Goal: Task Accomplishment & Management: Use online tool/utility

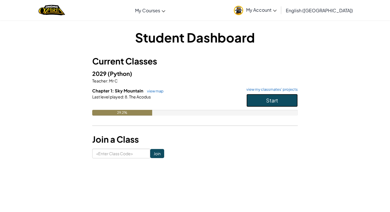
click at [288, 97] on button "Start" at bounding box center [272, 100] width 51 height 13
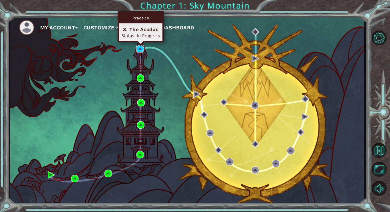
click at [140, 50] on img at bounding box center [140, 48] width 7 height 7
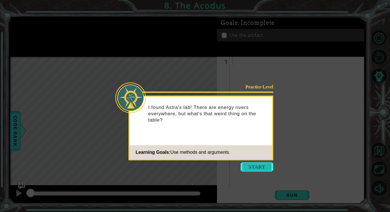
click at [251, 167] on button "Start" at bounding box center [257, 167] width 33 height 9
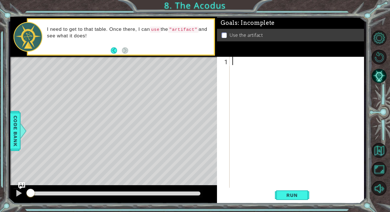
click at [116, 55] on footer at bounding box center [119, 50] width 17 height 9
click at [248, 65] on div at bounding box center [298, 131] width 134 height 149
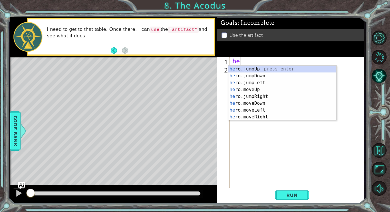
scroll to position [0, 0]
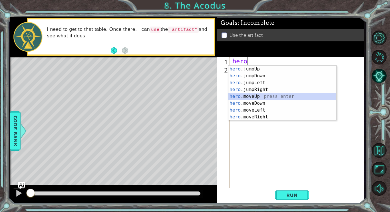
click at [269, 96] on div "hero .jumpUp press enter hero .jumpDown press enter hero .jumpLeft press enter …" at bounding box center [283, 100] width 108 height 69
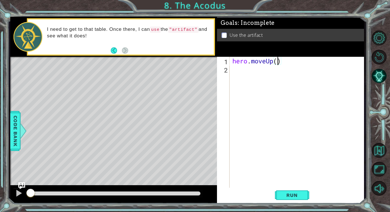
type textarea "hero.moveUp(2)"
click at [261, 73] on div "hero . moveUp ( 2 )" at bounding box center [298, 131] width 134 height 149
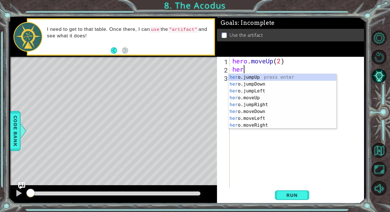
scroll to position [0, 0]
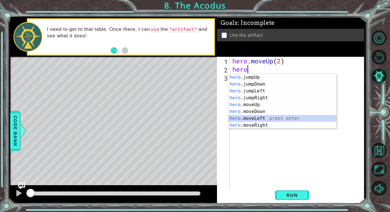
click at [262, 119] on div "hero .jumpUp press enter hero .jumpDown press enter hero .jumpLeft press enter …" at bounding box center [283, 108] width 108 height 69
type textarea "hero.moveLeft(1)"
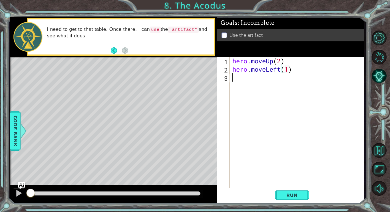
click at [252, 83] on div "hero . moveUp ( 2 ) hero . moveLeft ( 1 )" at bounding box center [298, 131] width 134 height 149
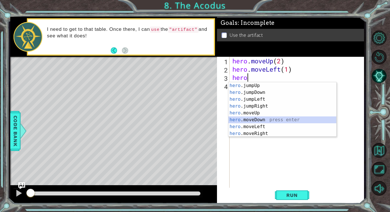
click at [267, 121] on div "hero .jumpUp press enter hero .jumpDown press enter hero .jumpLeft press enter …" at bounding box center [283, 116] width 108 height 69
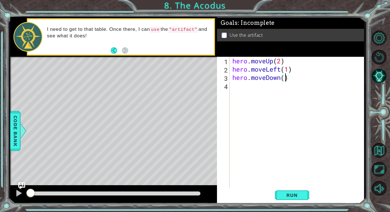
type textarea "hero.moveDown(2)"
click at [288, 89] on div "hero . moveUp ( 2 ) hero . moveLeft ( 1 ) hero . moveDown ( 2 )" at bounding box center [298, 131] width 134 height 149
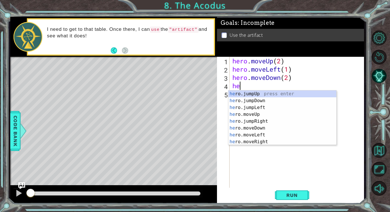
type textarea "her"
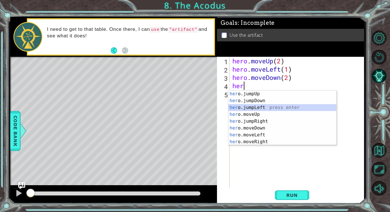
click at [268, 107] on div "her o.jumpUp press enter her o.jumpDown press enter her o.jumpLeft press enter …" at bounding box center [283, 125] width 108 height 69
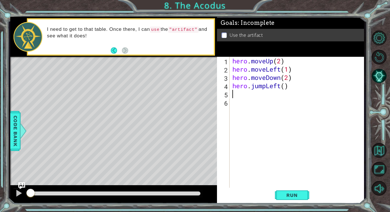
scroll to position [0, 0]
click at [286, 89] on div "hero . moveUp ( 2 ) hero . moveLeft ( 1 ) hero . moveDown ( 2 ) hero . jumpLeft…" at bounding box center [298, 131] width 134 height 149
type textarea "hero.jumpLeft(1)"
click at [273, 101] on div "hero . moveUp ( 2 ) hero . moveLeft ( 1 ) hero . moveDown ( 2 ) hero . jumpLeft…" at bounding box center [298, 131] width 134 height 149
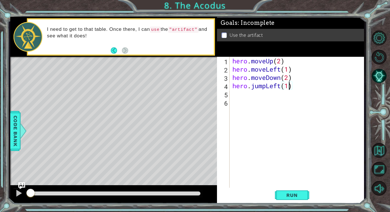
scroll to position [0, 0]
click at [273, 97] on div "hero . moveUp ( 2 ) hero . moveLeft ( 1 ) hero . moveDown ( 2 ) hero . jumpLeft…" at bounding box center [298, 131] width 134 height 149
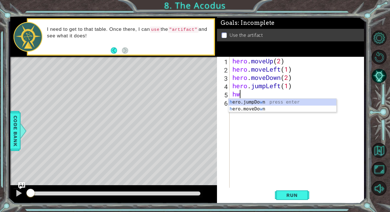
type textarea "h"
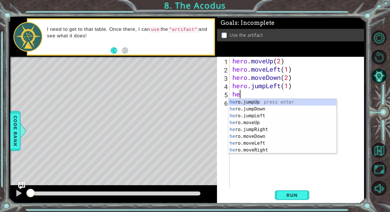
scroll to position [0, 0]
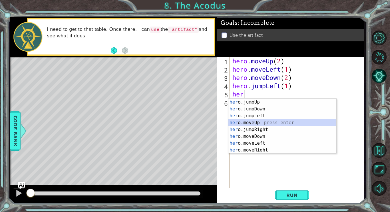
click at [272, 121] on div "her o.jumpUp press enter her o.jumpDown press enter her o.jumpLeft press enter …" at bounding box center [283, 133] width 108 height 69
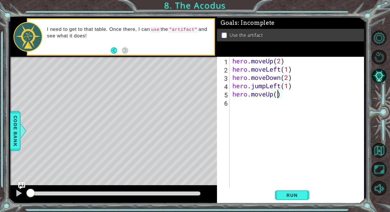
type textarea "hero.moveUp(2)"
click at [279, 107] on div "hero . moveUp ( 2 ) hero . moveLeft ( 1 ) hero . moveDown ( 2 ) hero . jumpLeft…" at bounding box center [298, 131] width 134 height 149
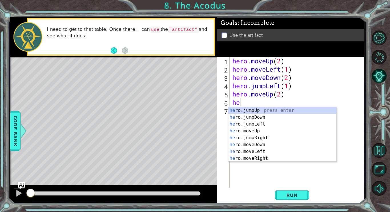
scroll to position [0, 0]
click at [273, 159] on div "hero .jumpUp press enter hero .jumpDown press enter hero .jumpLeft press enter …" at bounding box center [283, 141] width 108 height 69
type textarea "hero.moveRight(1)"
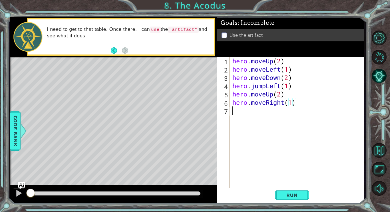
click at [267, 119] on div "hero . moveUp ( 2 ) hero . moveLeft ( 1 ) hero . moveDown ( 2 ) hero . jumpLeft…" at bounding box center [298, 131] width 134 height 149
click at [304, 195] on button "Run" at bounding box center [292, 195] width 34 height 15
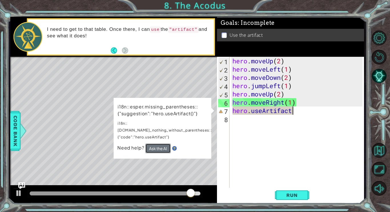
click at [154, 146] on button "Ask the AI" at bounding box center [157, 149] width 25 height 10
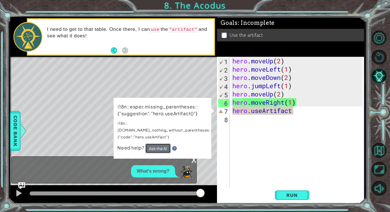
click at [157, 144] on button "Ask the AI" at bounding box center [157, 149] width 25 height 10
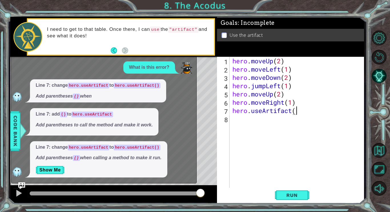
scroll to position [0, 3]
type textarea "hero.useArtifact(1)"
click at [295, 194] on span "Run" at bounding box center [292, 196] width 23 height 6
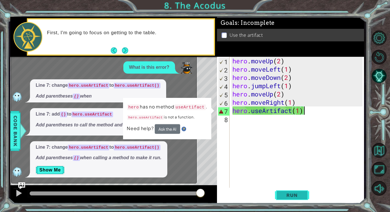
click at [292, 196] on span "Run" at bounding box center [292, 196] width 23 height 6
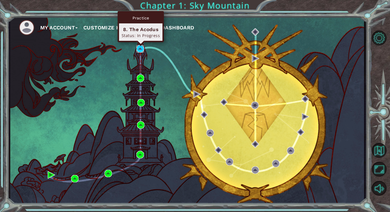
click at [139, 48] on img at bounding box center [140, 48] width 7 height 7
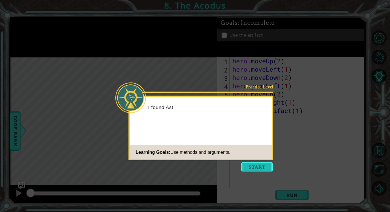
click at [255, 167] on button "Start" at bounding box center [257, 167] width 33 height 9
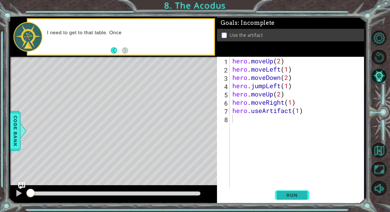
click at [283, 198] on button "Run" at bounding box center [292, 195] width 34 height 15
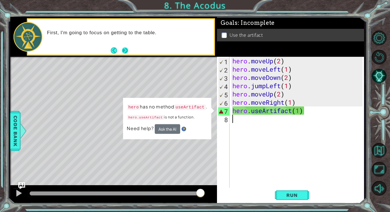
click at [122, 51] on button "Next" at bounding box center [125, 50] width 9 height 9
click at [292, 114] on div "hero . moveUp ( 2 ) hero . moveLeft ( 1 ) hero . moveDown ( 2 ) hero . jumpLeft…" at bounding box center [298, 131] width 134 height 149
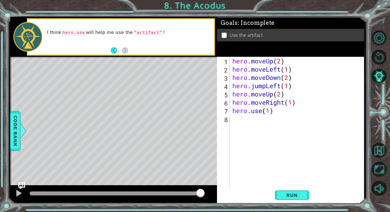
click at [284, 115] on body "1 ההההההההההההההההההההההההההההההההההההההההההההההההההההההההההההההההההההההההההההה…" at bounding box center [195, 106] width 390 height 212
drag, startPoint x: 278, startPoint y: 112, endPoint x: 263, endPoint y: 112, distance: 14.9
click at [263, 112] on div "hero . moveUp ( 2 ) hero . moveLeft ( 1 ) hero . moveDown ( 2 ) hero . jumpLeft…" at bounding box center [298, 131] width 134 height 149
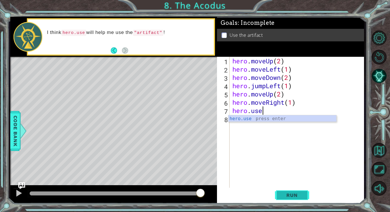
click at [289, 197] on span "Run" at bounding box center [292, 196] width 23 height 6
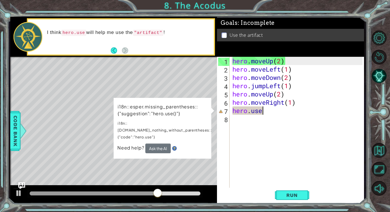
click at [269, 112] on div "hero . moveUp ( 2 ) hero . moveLeft ( 1 ) hero . moveDown ( 2 ) hero . jumpLeft…" at bounding box center [298, 131] width 134 height 149
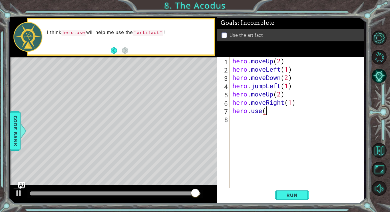
scroll to position [0, 1]
type textarea "hero.use(1)"
click at [287, 195] on span "Run" at bounding box center [292, 196] width 23 height 6
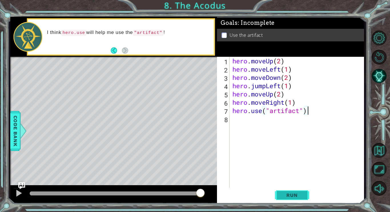
type textarea "hero.use("artifact")"
click at [304, 201] on button "Run" at bounding box center [292, 195] width 34 height 15
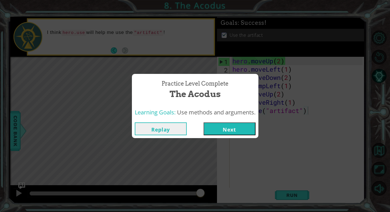
click at [240, 129] on button "Next" at bounding box center [230, 129] width 52 height 13
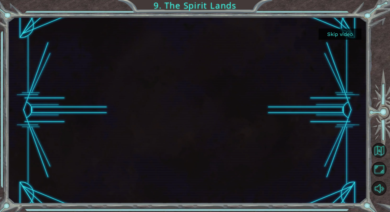
click at [334, 38] on button "Skip video" at bounding box center [340, 34] width 43 height 11
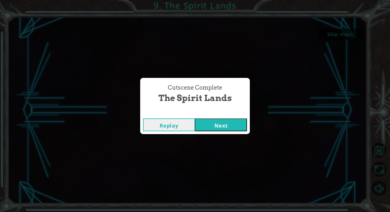
click at [219, 121] on button "Next" at bounding box center [221, 125] width 52 height 13
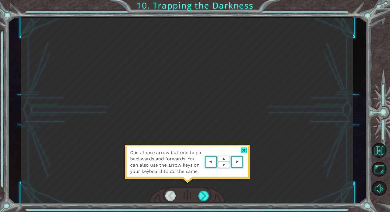
click at [209, 180] on div "Click these arrow buttons to go backwards and forwards. You can also use the ar…" at bounding box center [188, 165] width 126 height 40
click at [245, 162] on area at bounding box center [245, 162] width 0 height 0
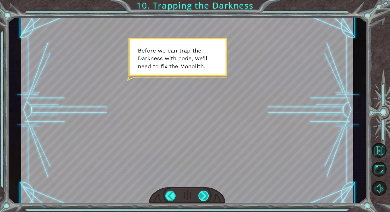
click at [200, 196] on div at bounding box center [204, 196] width 11 height 10
